Goal: Find specific page/section: Find specific page/section

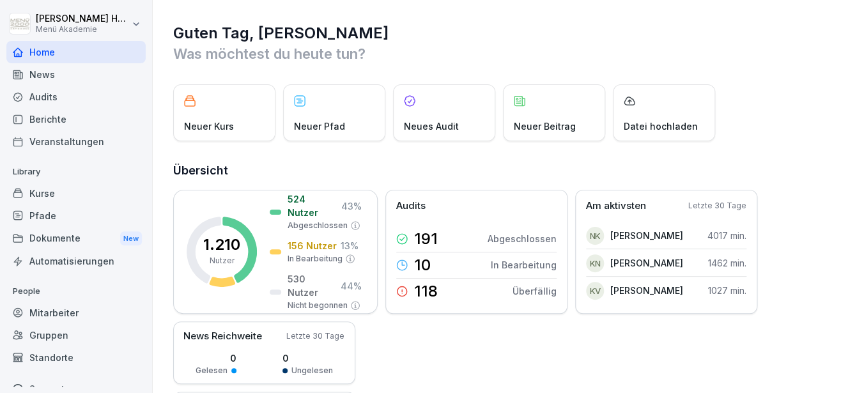
click at [47, 102] on div "Audits" at bounding box center [75, 97] width 139 height 22
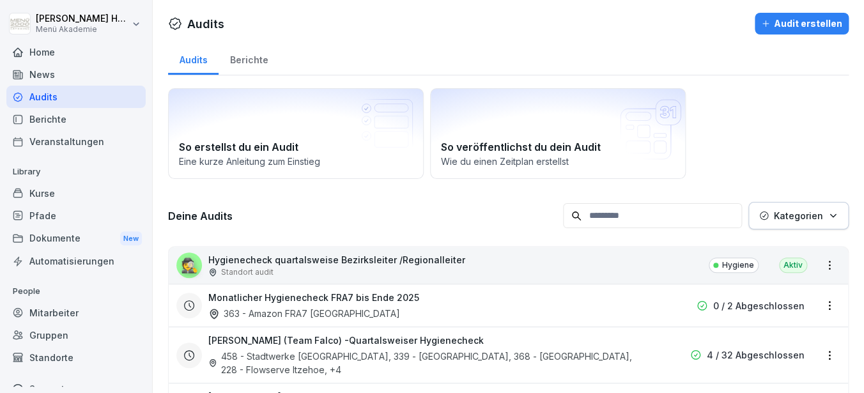
click at [247, 52] on div "Berichte" at bounding box center [248, 58] width 61 height 33
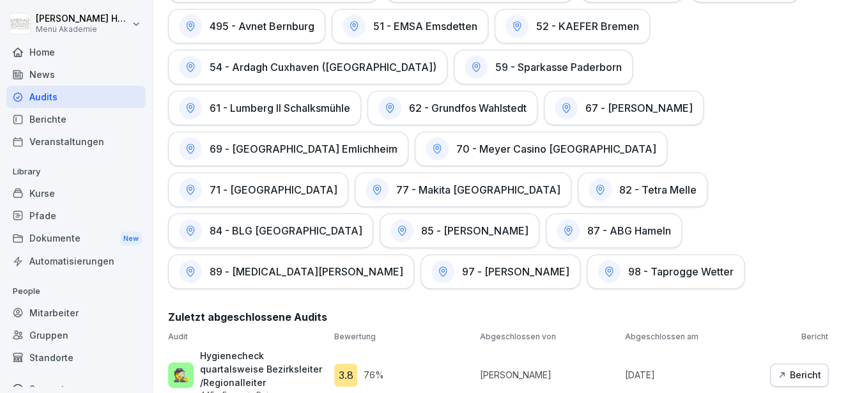
scroll to position [3865, 0]
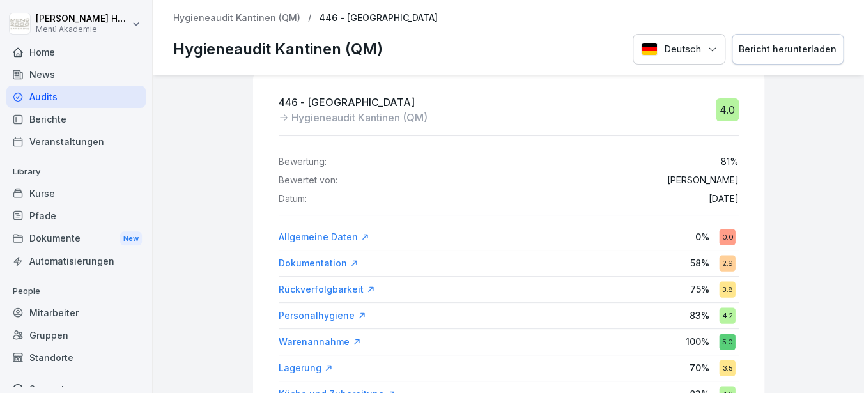
scroll to position [19, 0]
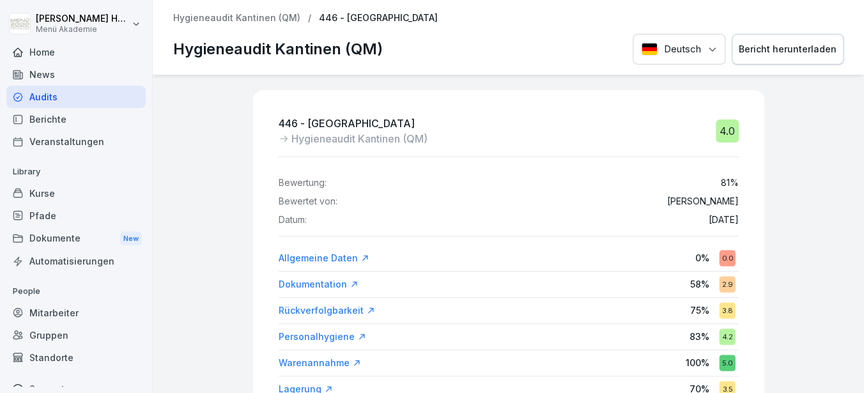
click at [247, 17] on p "Hygieneaudit Kantinen (QM)" at bounding box center [236, 18] width 127 height 11
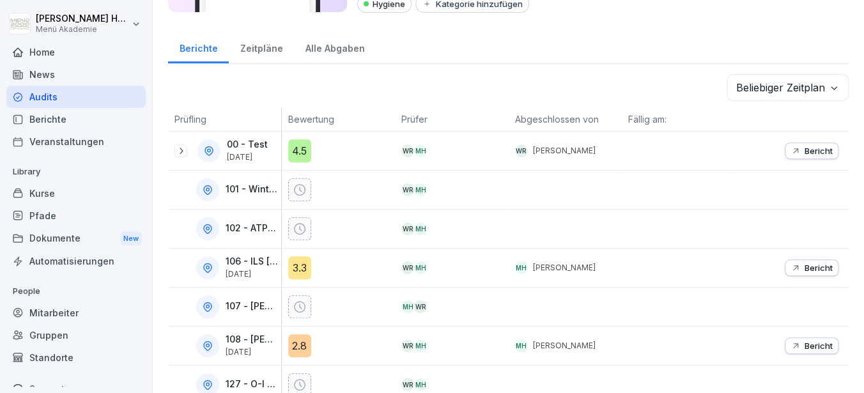
scroll to position [142, 0]
click at [85, 97] on div "Audits" at bounding box center [75, 97] width 139 height 22
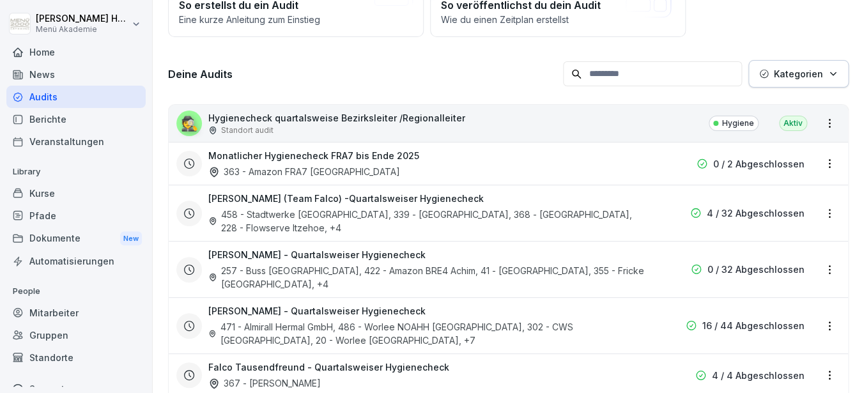
scroll to position [12, 0]
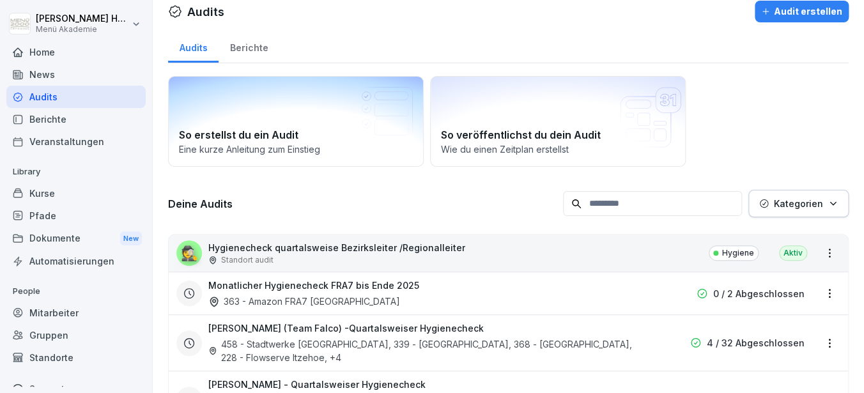
click at [249, 51] on div "Berichte" at bounding box center [248, 46] width 61 height 33
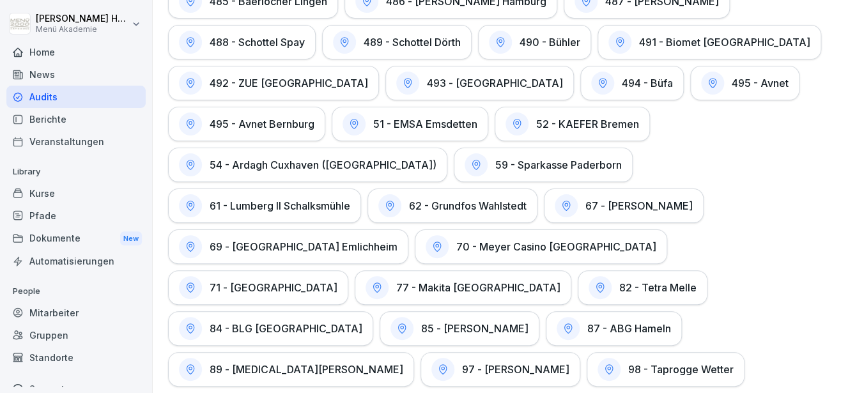
scroll to position [3766, 0]
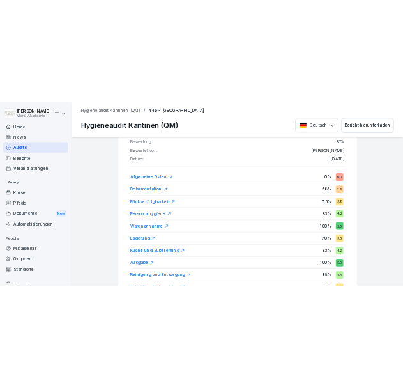
scroll to position [156, 0]
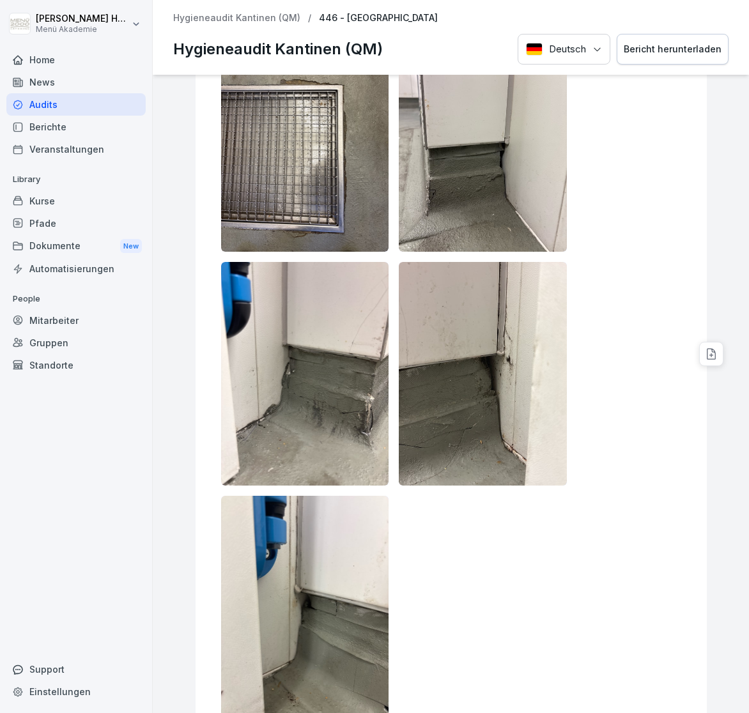
scroll to position [12267, 0]
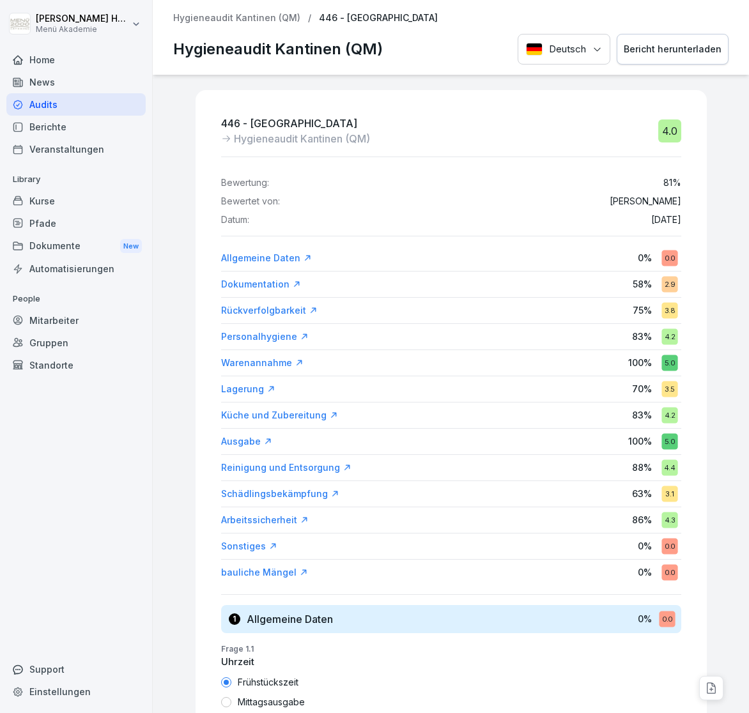
click at [271, 16] on p "Hygieneaudit Kantinen (QM)" at bounding box center [236, 18] width 127 height 11
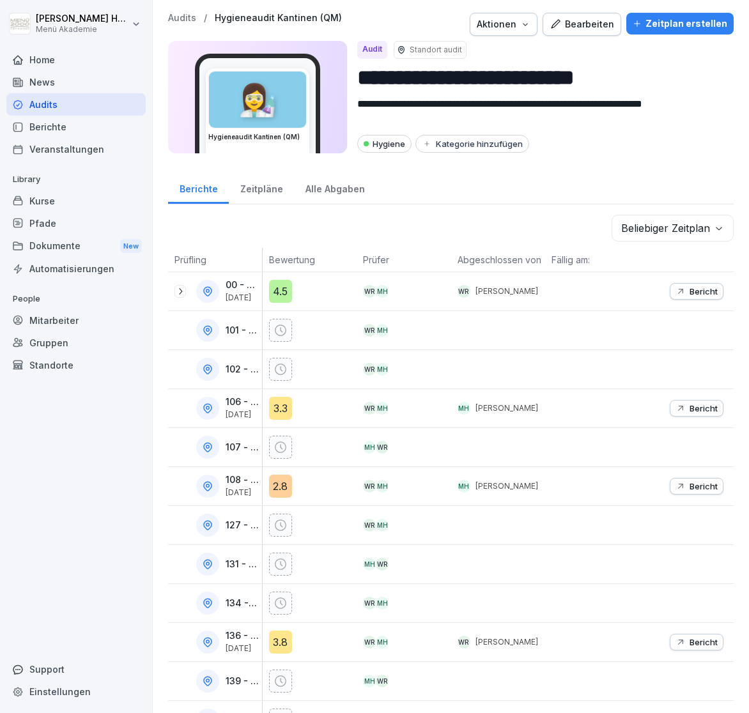
click at [65, 105] on div "Audits" at bounding box center [75, 104] width 139 height 22
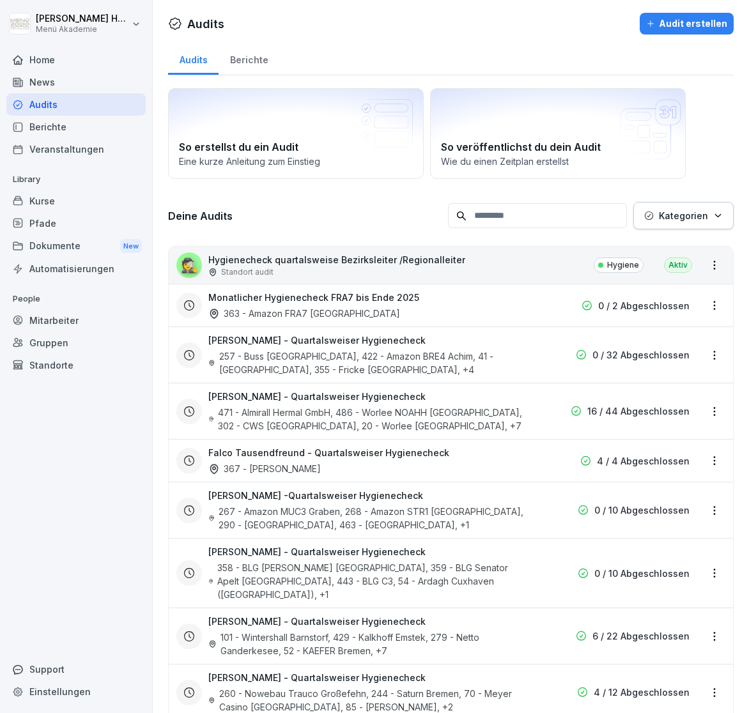
click at [238, 72] on div "Berichte" at bounding box center [248, 58] width 61 height 33
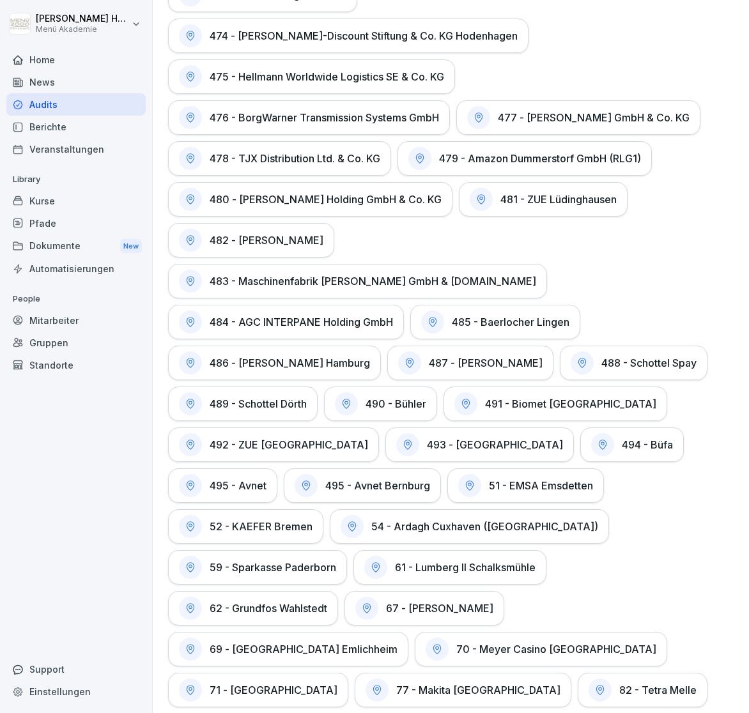
scroll to position [4308, 0]
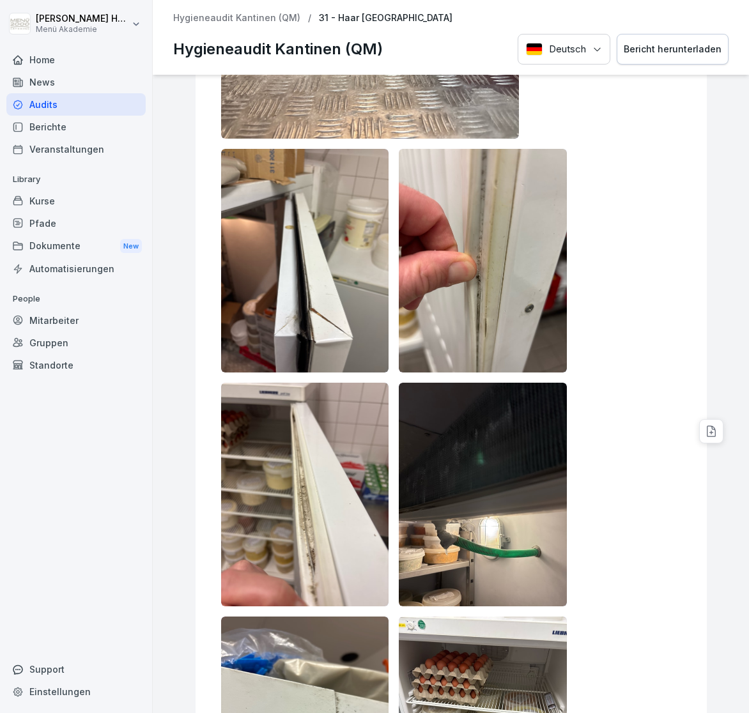
scroll to position [3152, 0]
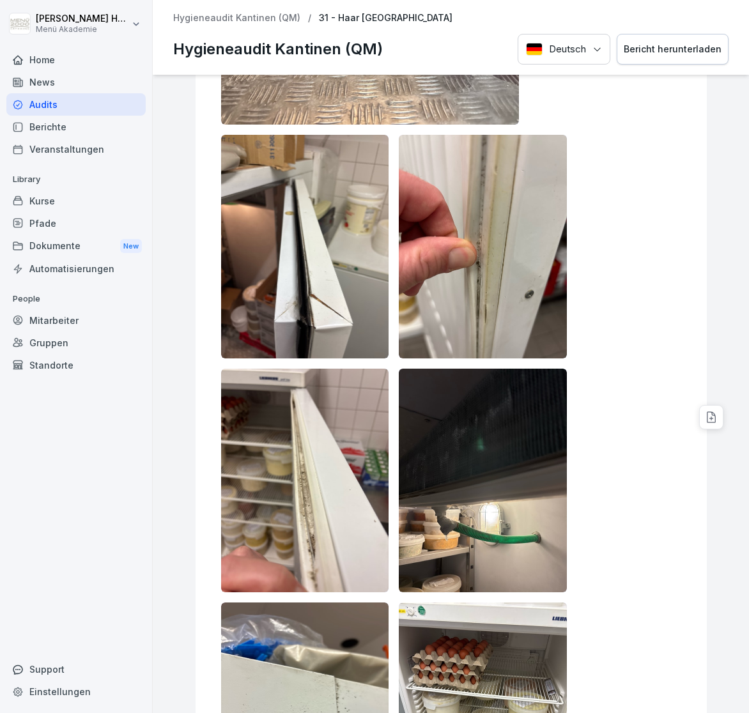
click at [536, 459] on img at bounding box center [483, 481] width 168 height 224
click at [526, 484] on img at bounding box center [483, 481] width 168 height 224
click at [565, 447] on img at bounding box center [483, 481] width 168 height 224
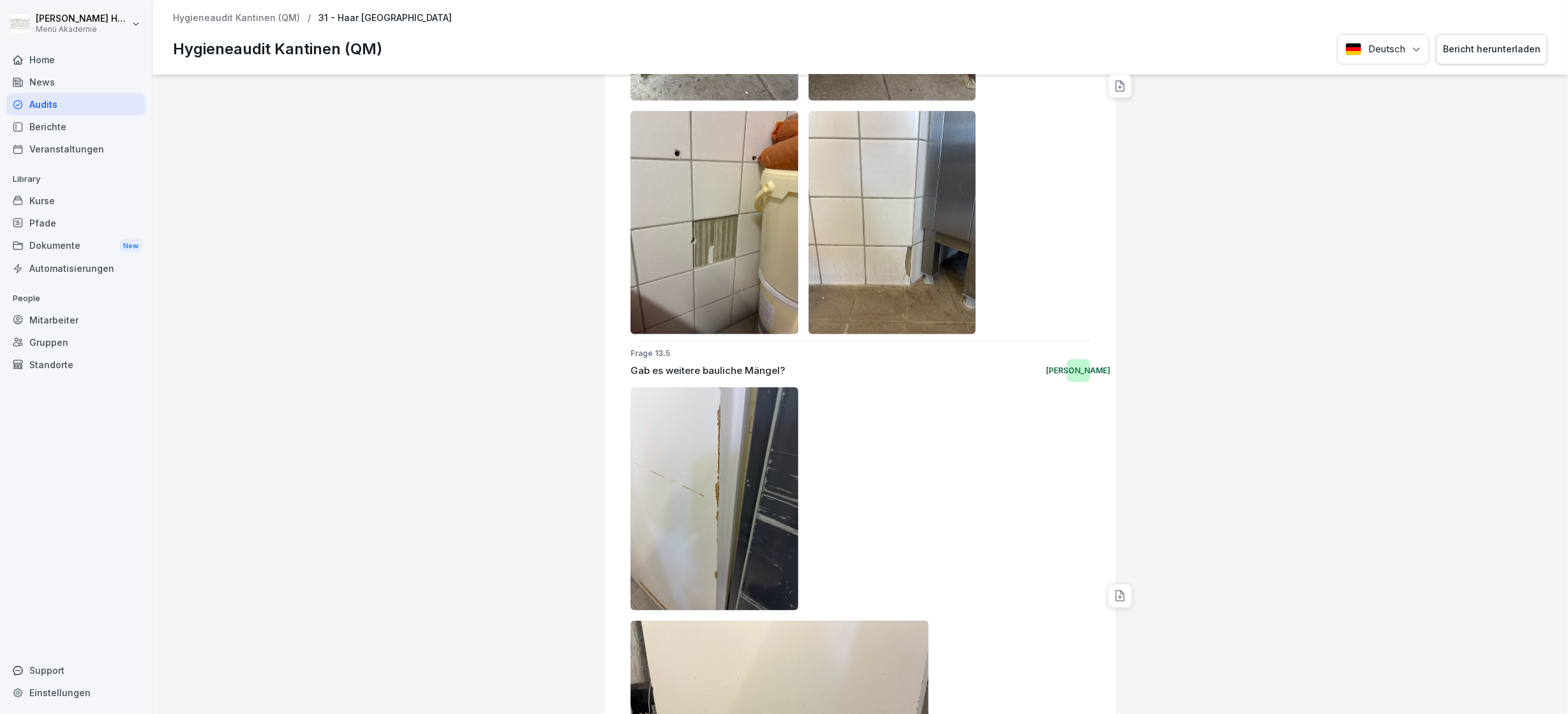
scroll to position [10868, 0]
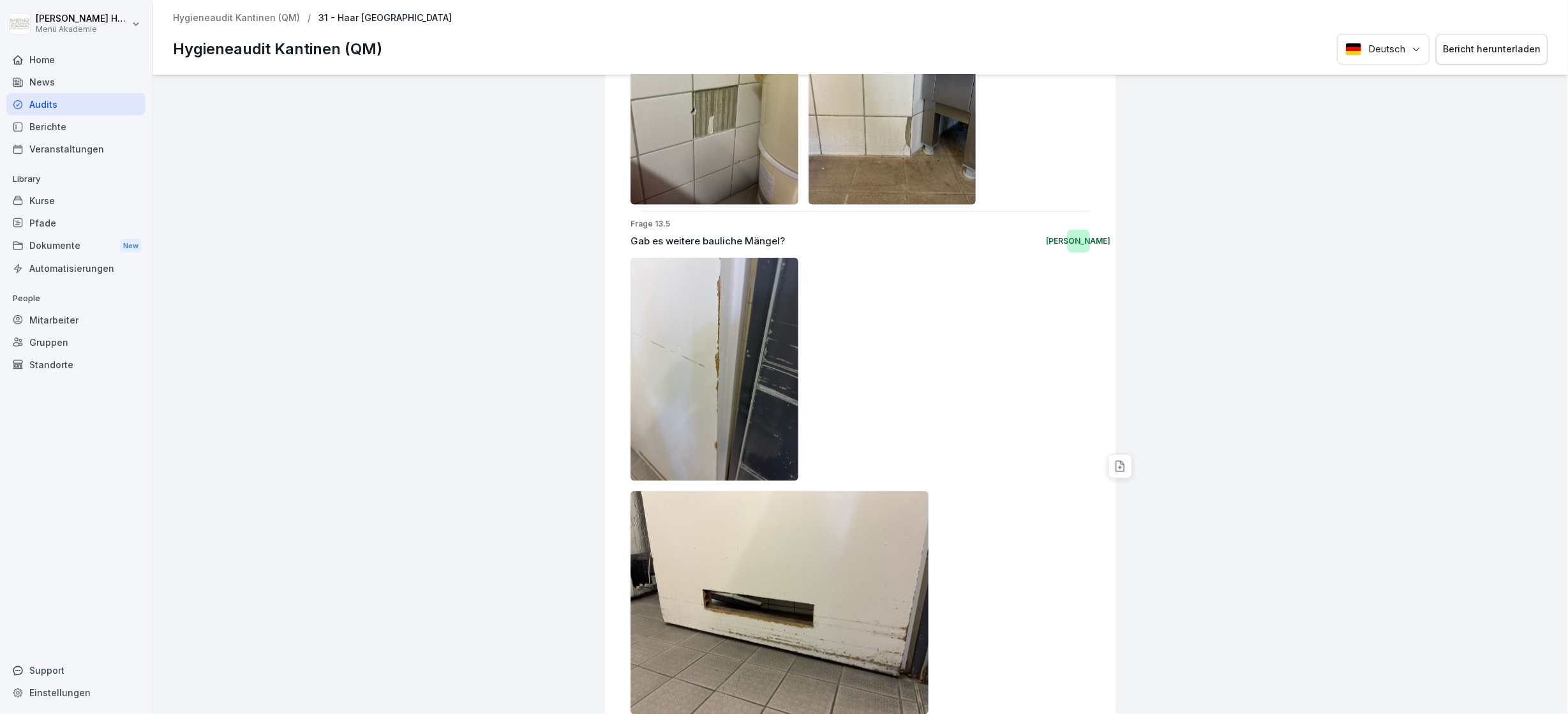
drag, startPoint x: 897, startPoint y: 477, endPoint x: 909, endPoint y: 474, distance: 12.4
